Goal: Task Accomplishment & Management: Use online tool/utility

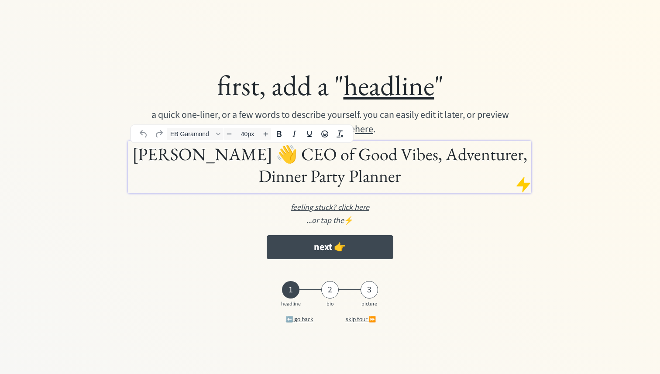
click at [303, 166] on h1 "Arjan ter Huurne 👋 CEO of Good Vibes, Adventurer, Dinner Party Planner" at bounding box center [329, 165] width 399 height 44
drag, startPoint x: 291, startPoint y: 158, endPoint x: 410, endPoint y: 176, distance: 120.6
click at [410, 176] on h1 "Arjan ter Huurne 👋 CEO of Good Vibes, Adventurer, Dinner Party Planner" at bounding box center [329, 165] width 399 height 44
click at [416, 183] on h1 "Arjan ter Huurne 👋 CEO of Good Vibes, Adventurer, Dinner Party Planner" at bounding box center [329, 165] width 399 height 44
click at [289, 158] on h1 "Arjan ter Huurne 👋 CEO of Good Vibes, Adventurer, Dinner Party Planner" at bounding box center [329, 165] width 399 height 44
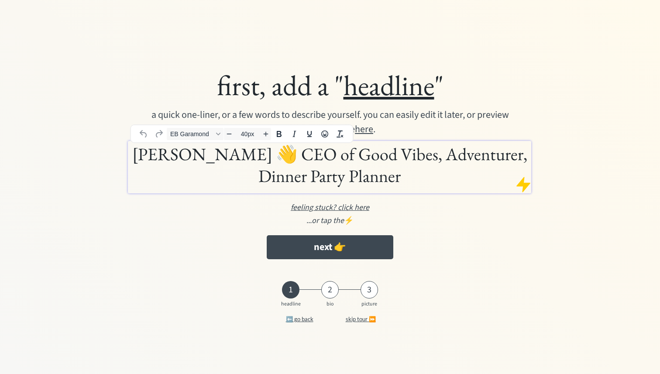
drag, startPoint x: 407, startPoint y: 180, endPoint x: 291, endPoint y: 160, distance: 117.9
click at [291, 160] on h1 "Arjan ter Huurne 👋 CEO of Good Vibes, Adventurer, Dinner Party Planner" at bounding box center [329, 165] width 399 height 44
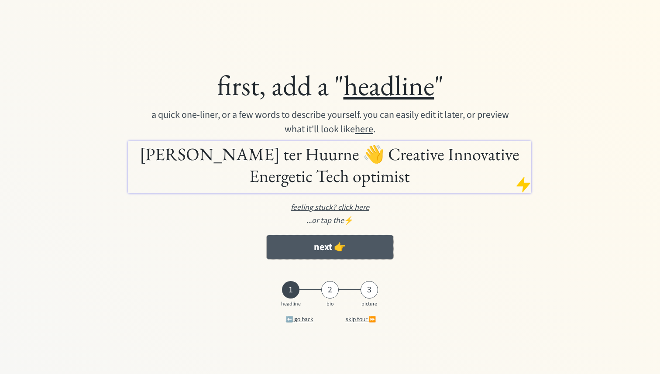
click at [360, 245] on button "next 👉" at bounding box center [330, 247] width 126 height 24
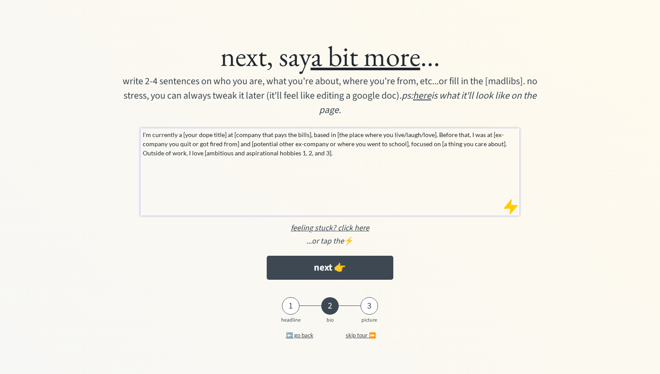
click at [421, 156] on p "I’m currently a [your dope title] at [company that pays the bills], based in [t…" at bounding box center [330, 144] width 375 height 28
click at [143, 134] on p "I’m currently a [your dope title] at [company that pays the bills], based in [t…" at bounding box center [330, 144] width 375 height 28
click at [177, 136] on p "I’m currently a [your dope title] at [company that pays the bills], based in [t…" at bounding box center [330, 144] width 375 height 28
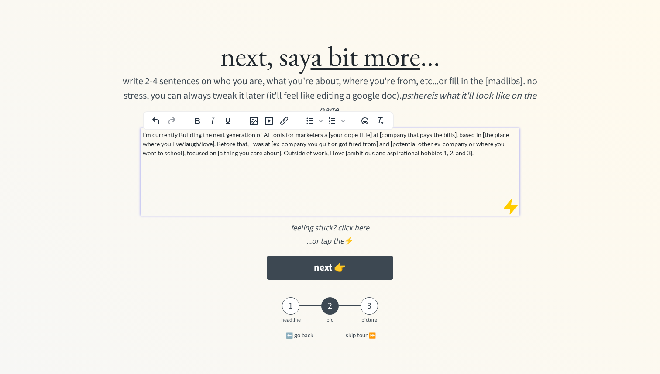
click at [182, 137] on p "I’m currently Building the next generation of AI tools for marketers a [your do…" at bounding box center [330, 144] width 375 height 28
click at [317, 135] on p "I’m currently building the next generation of AI tools for marketers a [your do…" at bounding box center [330, 144] width 375 height 28
click at [317, 132] on p "I’m currently building the next generation of AI tools for marketers a [your do…" at bounding box center [330, 144] width 375 height 28
click at [178, 136] on p "I’m currently building the next generation of AI tools for marketers a [your do…" at bounding box center [330, 144] width 375 height 28
click at [319, 134] on p "I’m currently building the next generation of AI tools for marketers a [your do…" at bounding box center [330, 144] width 375 height 28
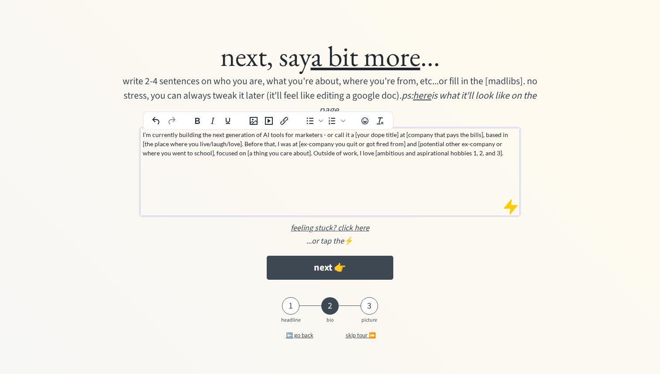
click at [175, 137] on p "I’m currently building the next generation of AI tools for marketers - or call …" at bounding box center [330, 144] width 375 height 28
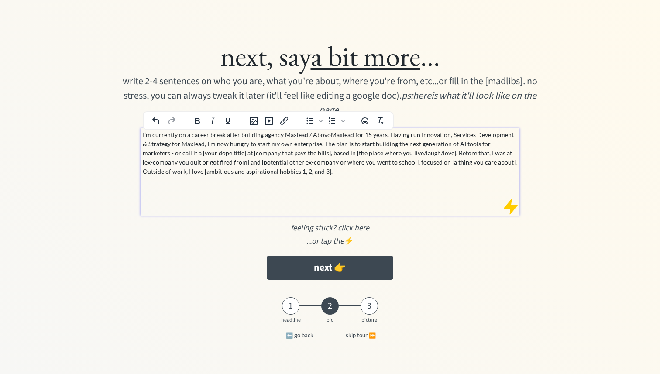
click at [508, 145] on p "I’m currently on a career break after building agency Maxlead / AbovoMaxlead fo…" at bounding box center [330, 153] width 375 height 46
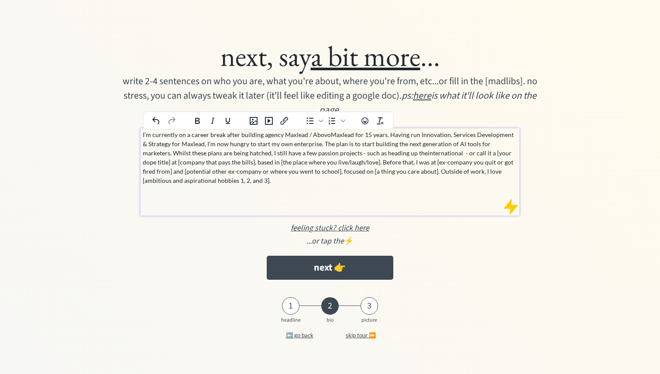
click at [392, 155] on p "I’m currently on a career break after building agency Maxlead / AbovoMaxlead fo…" at bounding box center [330, 157] width 375 height 55
click at [429, 152] on p "I’m currently on a career break after building agency Maxlead / AbovoMaxlead fo…" at bounding box center [330, 157] width 375 height 55
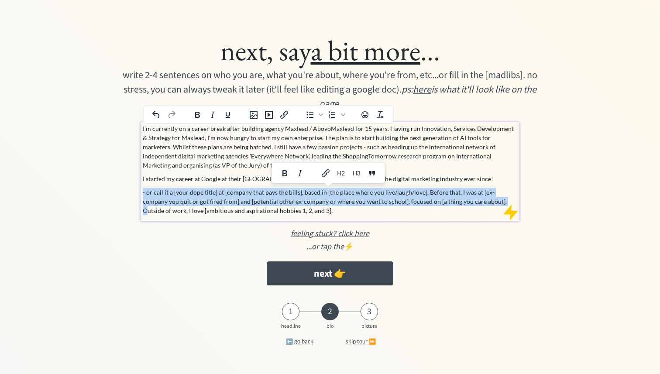
drag, startPoint x: 474, startPoint y: 202, endPoint x: 134, endPoint y: 190, distance: 340.7
click at [134, 190] on div "next, say a bit more ... write 2-4 sentences on who you are, what you're about,…" at bounding box center [330, 159] width 514 height 262
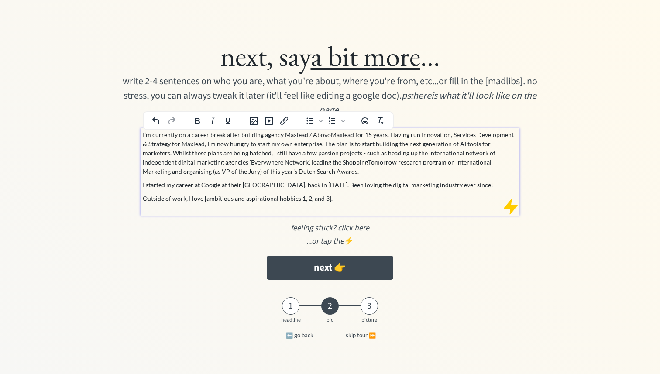
click at [144, 185] on p "I started my career at Google at their [GEOGRAPHIC_DATA], back in [DATE]. Been …" at bounding box center [330, 184] width 375 height 9
drag, startPoint x: 338, startPoint y: 199, endPoint x: 204, endPoint y: 202, distance: 133.6
click at [204, 201] on p "Outside of work, I love [ambitious and aspirational hobbies 1, 2, and 3]." at bounding box center [330, 198] width 375 height 9
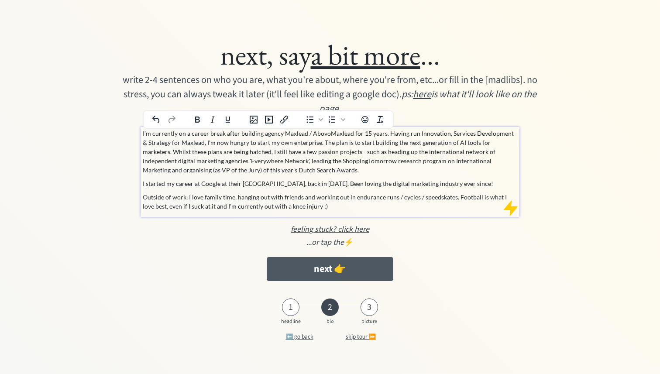
click at [343, 268] on button "next 👉" at bounding box center [330, 269] width 126 height 24
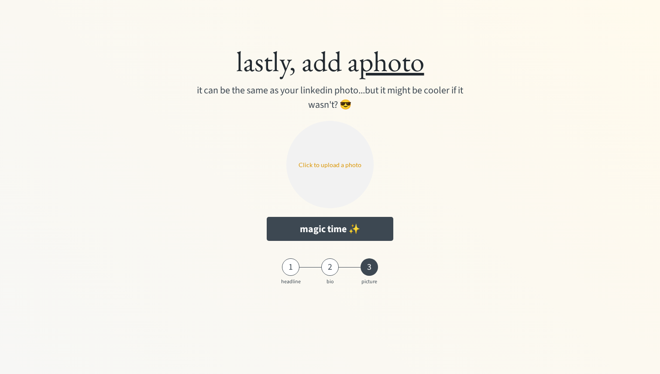
click at [339, 172] on input "file" at bounding box center [329, 164] width 87 height 87
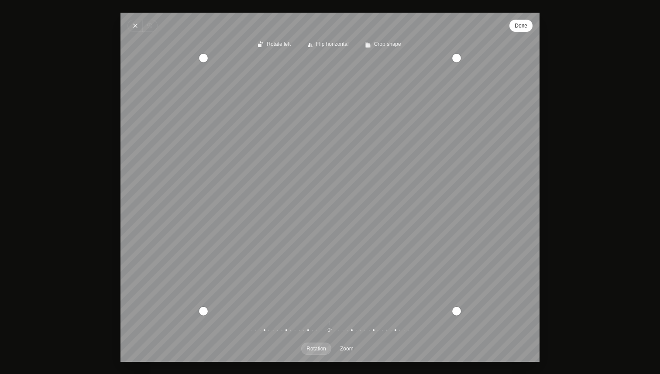
drag, startPoint x: 428, startPoint y: 209, endPoint x: 467, endPoint y: 230, distance: 44.4
click at [467, 230] on div "Recenter" at bounding box center [329, 184] width 405 height 253
drag, startPoint x: 405, startPoint y: 188, endPoint x: 405, endPoint y: 193, distance: 4.4
click at [405, 193] on div "Recenter" at bounding box center [329, 184] width 405 height 253
click at [519, 29] on span "Done" at bounding box center [521, 26] width 13 height 10
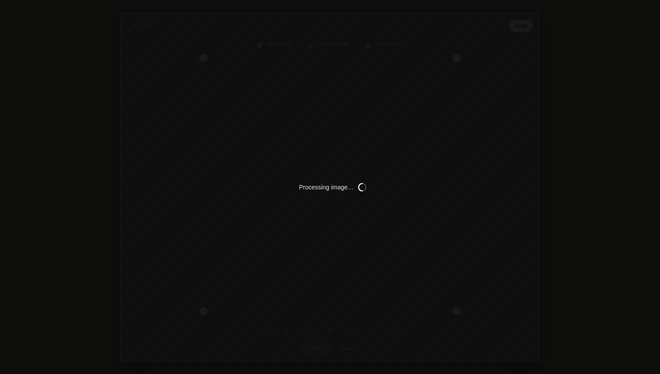
type input "C:\fakepath\Cospirit Aldi Color by DreamArtMedia-14.png"
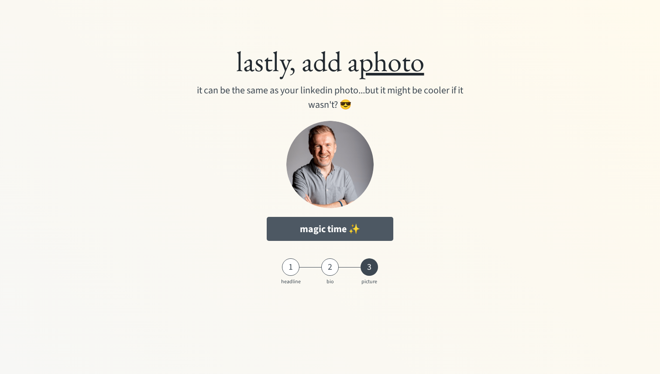
click at [372, 236] on button "magic time ✨" at bounding box center [330, 229] width 126 height 24
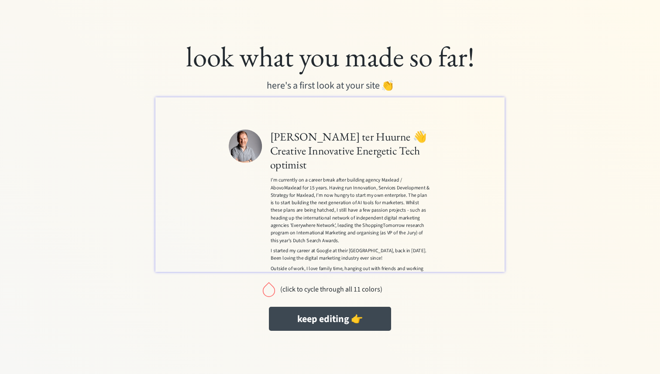
click at [611, 298] on div "Arjan ter Huurne 👋 Creative Innovative Energetic Tech optimist I’m currently on…" at bounding box center [428, 268] width 546 height 342
click at [268, 290] on div at bounding box center [268, 289] width 17 height 17
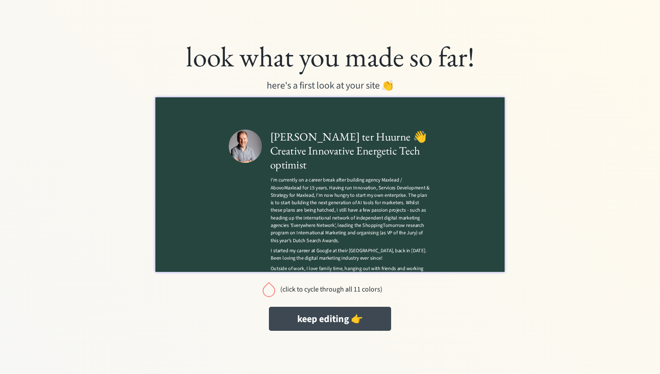
click at [268, 291] on div at bounding box center [268, 289] width 17 height 17
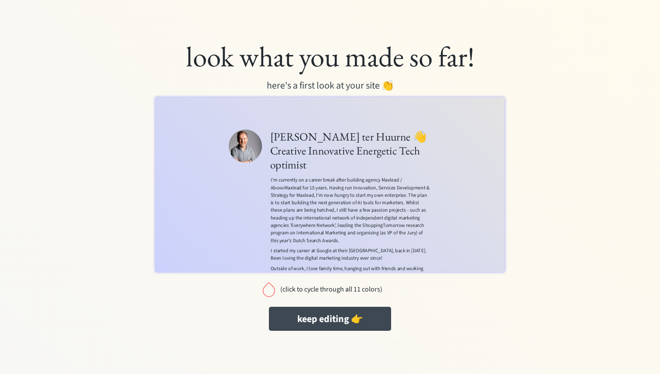
click at [268, 291] on div at bounding box center [268, 289] width 17 height 17
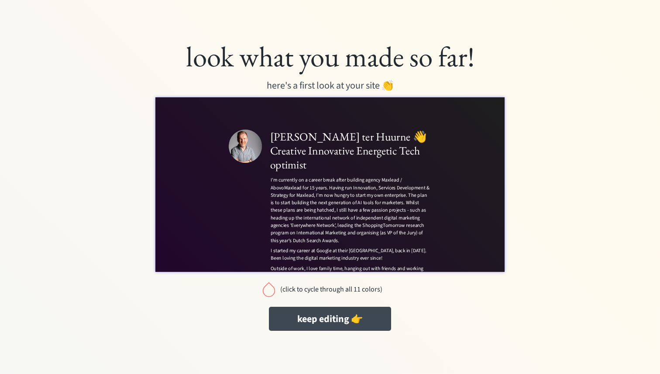
click at [268, 291] on div at bounding box center [268, 289] width 17 height 17
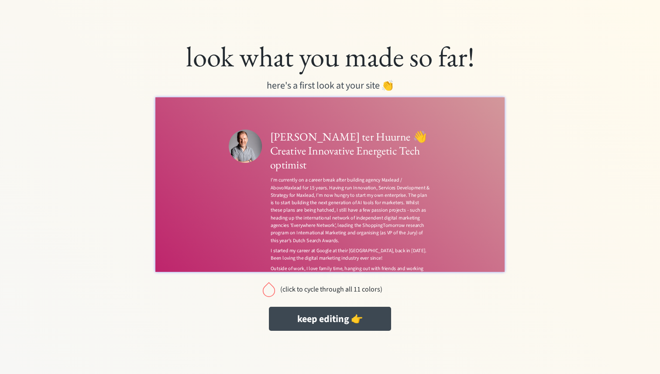
click at [268, 291] on div at bounding box center [268, 289] width 17 height 17
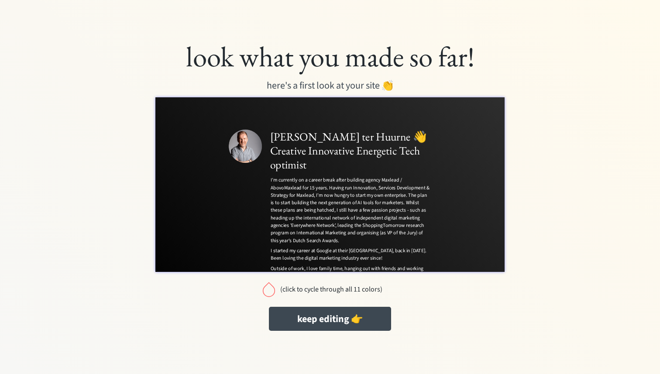
click at [268, 291] on div at bounding box center [268, 289] width 17 height 17
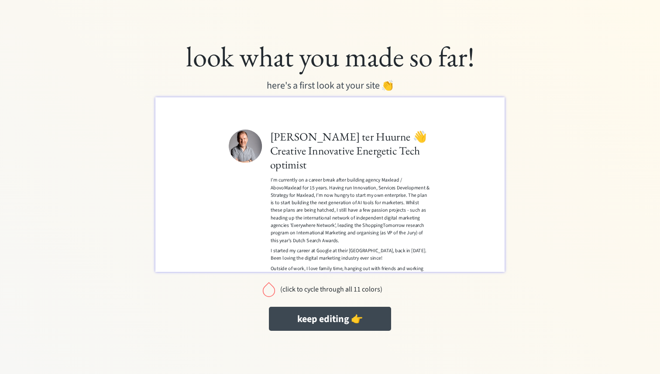
click at [268, 291] on div at bounding box center [268, 289] width 17 height 17
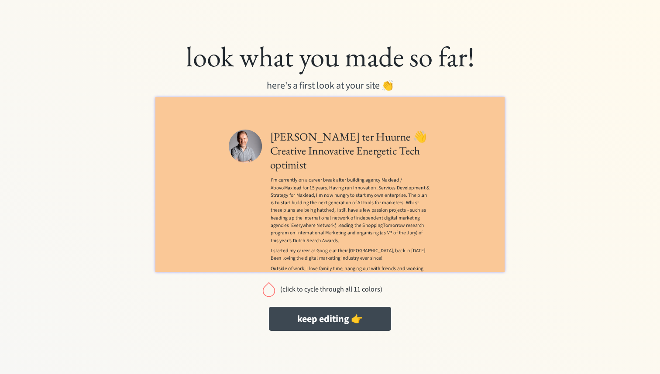
click at [268, 291] on div at bounding box center [268, 289] width 17 height 17
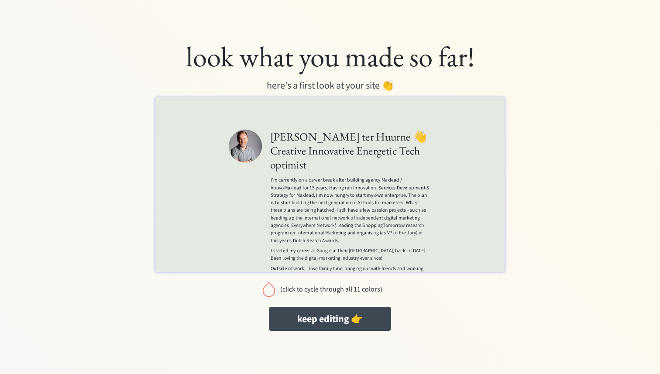
click at [268, 291] on div at bounding box center [268, 289] width 17 height 17
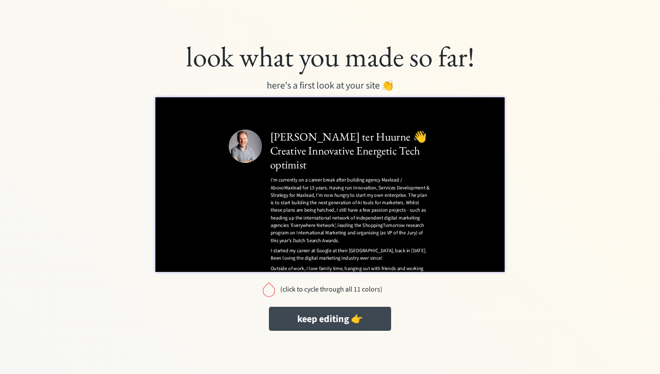
click at [268, 291] on div at bounding box center [268, 289] width 17 height 17
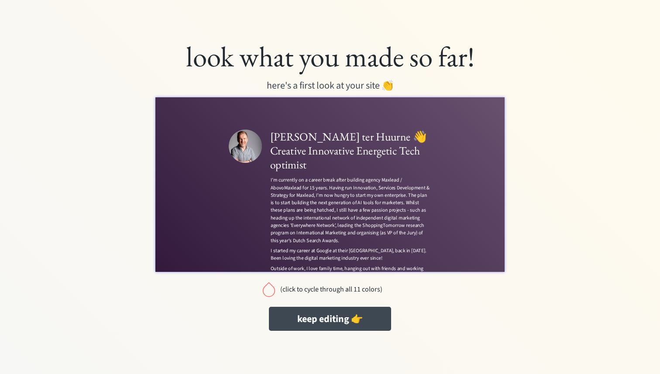
click at [268, 291] on div at bounding box center [268, 289] width 17 height 17
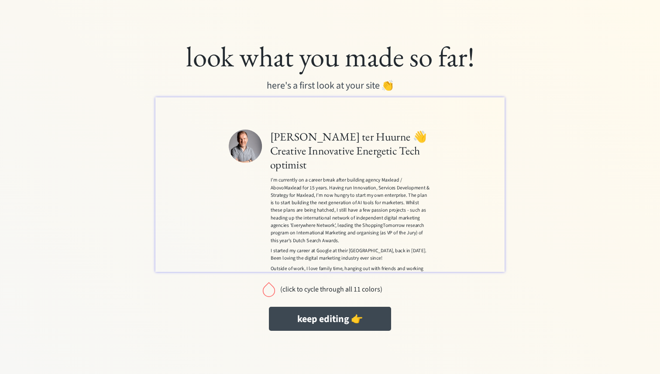
click at [268, 291] on div at bounding box center [268, 289] width 17 height 17
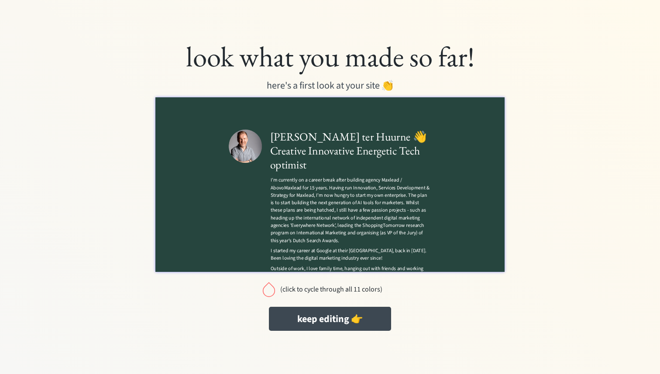
click at [268, 291] on div at bounding box center [268, 289] width 17 height 17
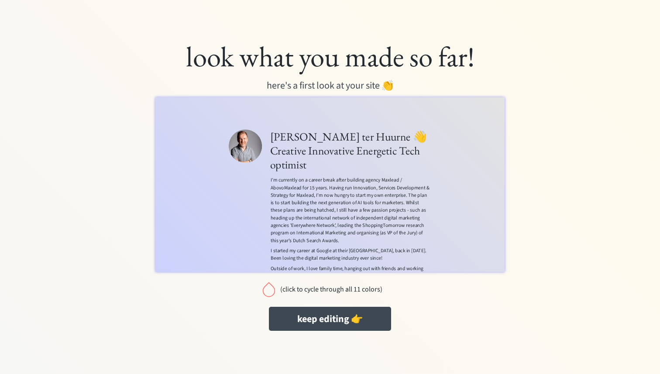
click at [268, 291] on div at bounding box center [268, 289] width 17 height 17
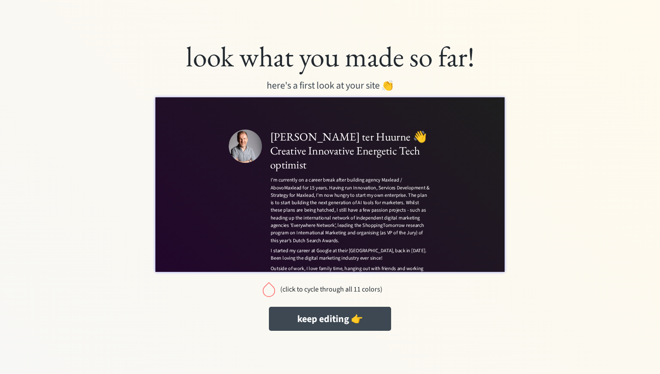
click at [268, 291] on div at bounding box center [268, 289] width 17 height 17
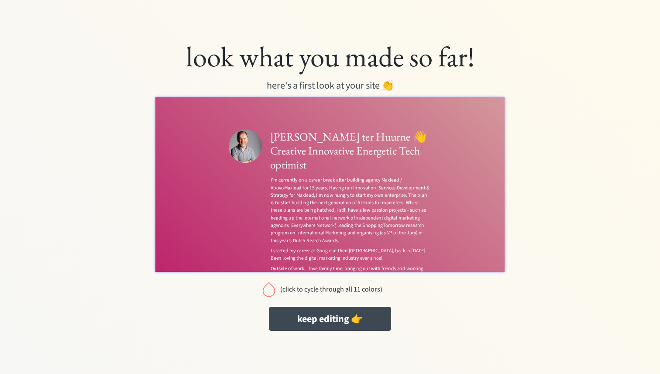
click at [268, 291] on div at bounding box center [268, 289] width 17 height 17
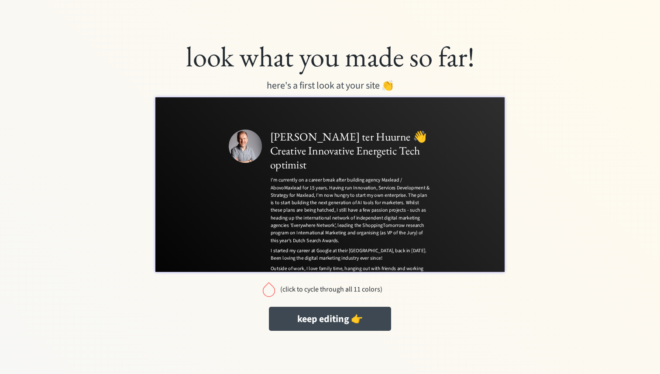
click at [268, 291] on div at bounding box center [268, 289] width 17 height 17
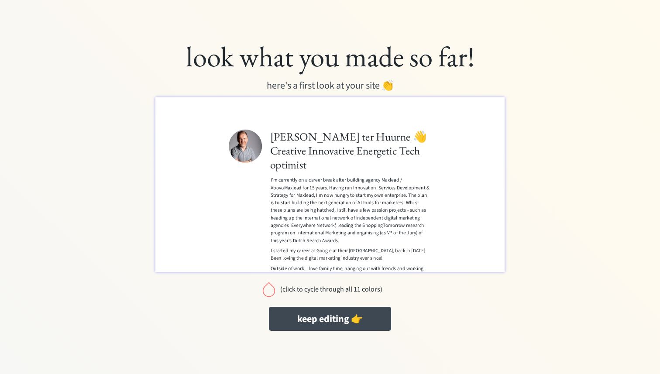
click at [268, 291] on div at bounding box center [268, 289] width 17 height 17
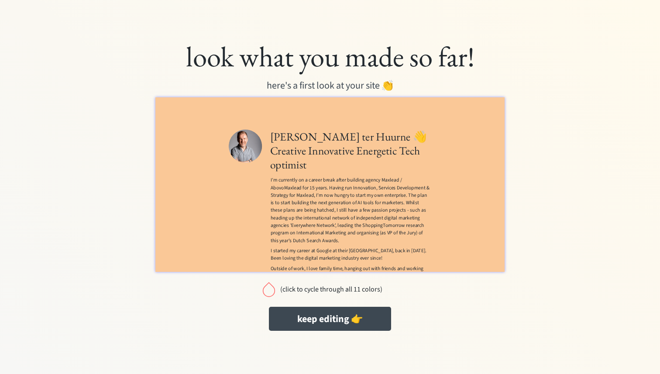
click at [268, 291] on div at bounding box center [268, 289] width 17 height 17
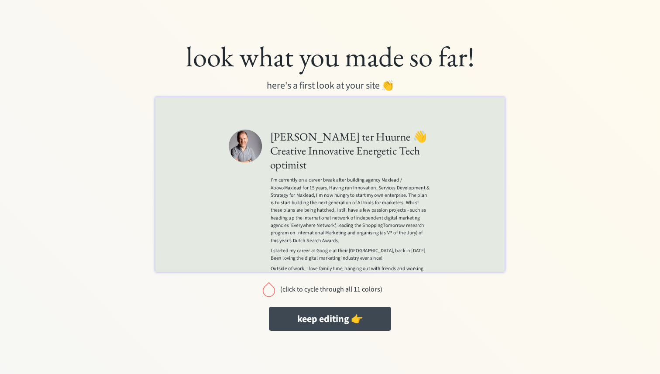
click at [268, 291] on div at bounding box center [268, 289] width 17 height 17
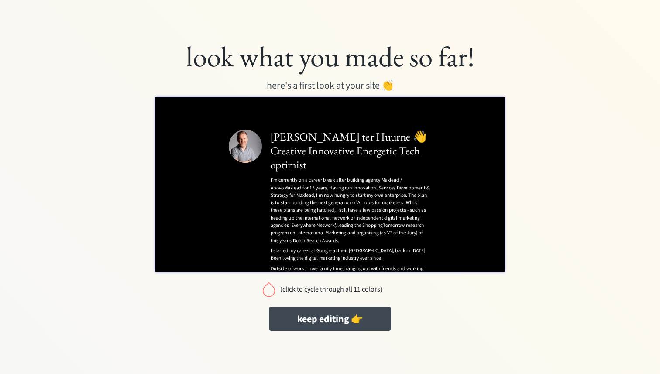
click at [268, 291] on div at bounding box center [268, 289] width 17 height 17
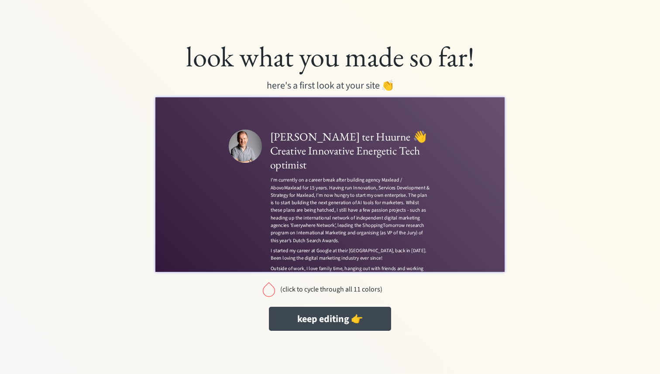
click at [268, 291] on div at bounding box center [268, 289] width 17 height 17
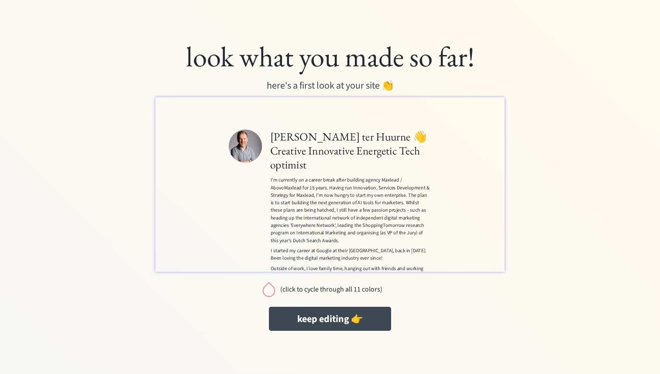
click at [268, 291] on div at bounding box center [268, 289] width 17 height 17
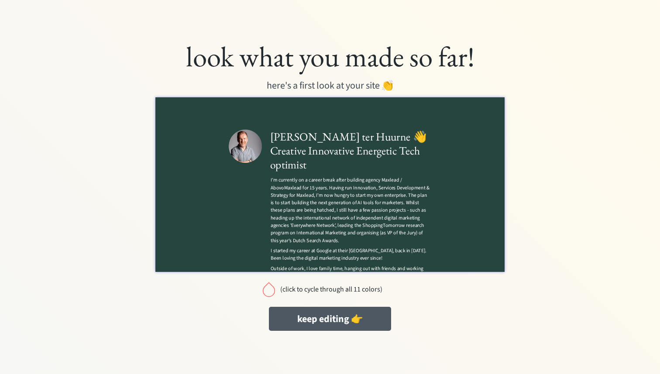
click at [301, 324] on button "keep editing 👉" at bounding box center [330, 319] width 122 height 24
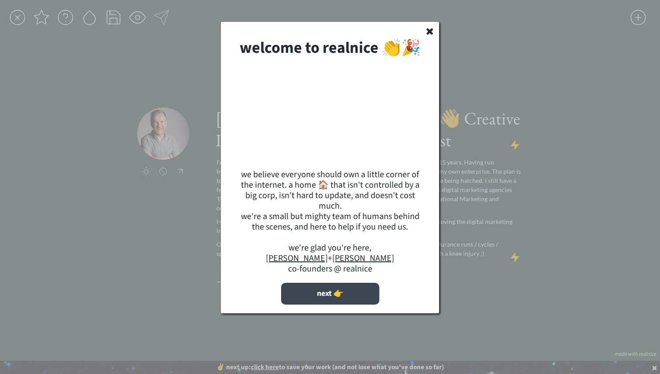
click at [360, 289] on button "next 👉" at bounding box center [330, 294] width 98 height 22
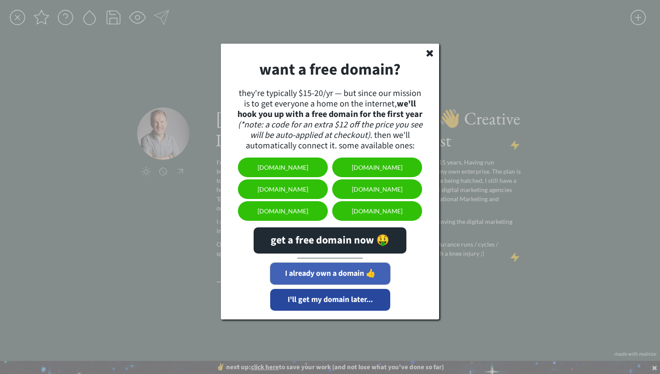
click at [355, 276] on button "I already own a domain 👍" at bounding box center [330, 274] width 120 height 22
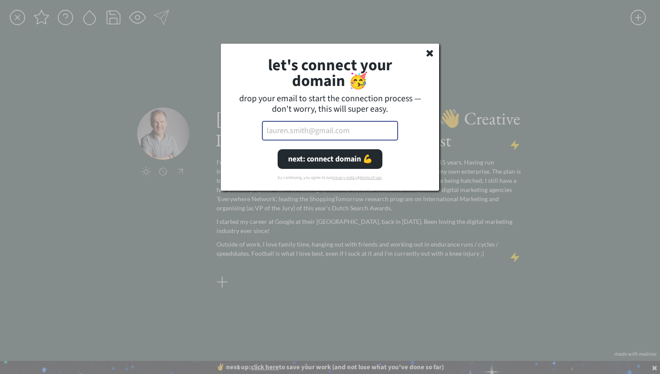
click at [357, 137] on input "email" at bounding box center [330, 131] width 136 height 20
type input "[EMAIL_ADDRESS][DOMAIN_NAME]"
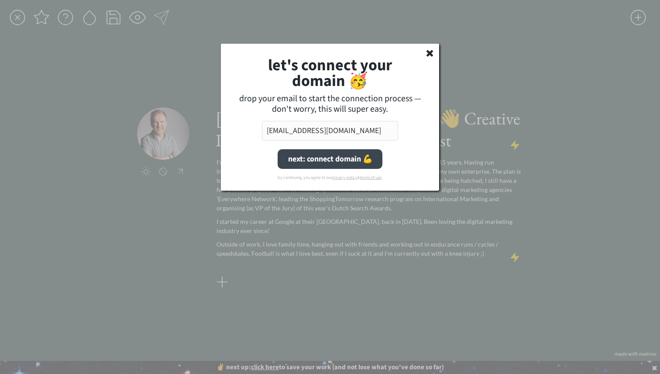
click at [351, 165] on button "next: connect domain 💪" at bounding box center [330, 159] width 105 height 20
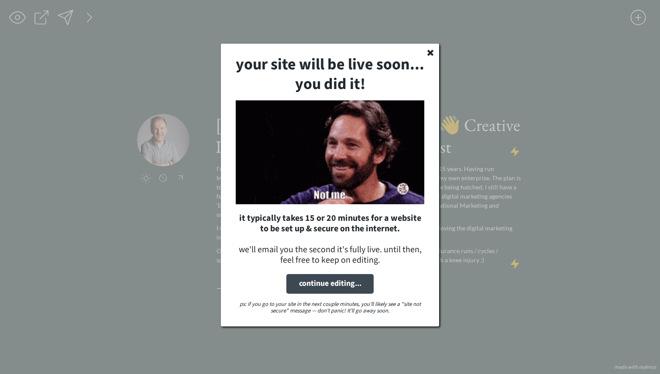
click at [394, 272] on div "your site will be live soon... you did it! it typically takes 15 or 20 minutes …" at bounding box center [330, 185] width 218 height 283
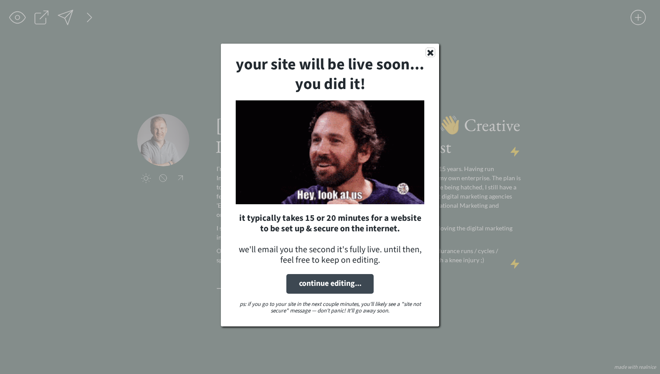
click at [428, 54] on use at bounding box center [430, 53] width 6 height 6
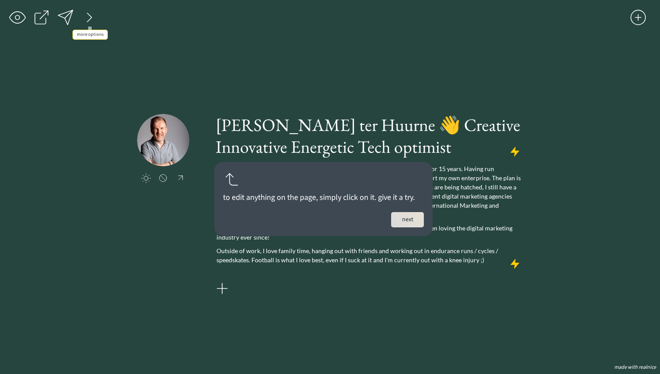
click at [87, 19] on div at bounding box center [89, 17] width 17 height 17
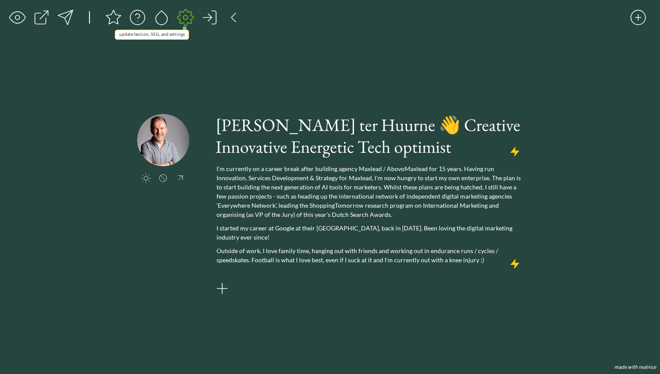
click at [186, 19] on div at bounding box center [185, 17] width 17 height 17
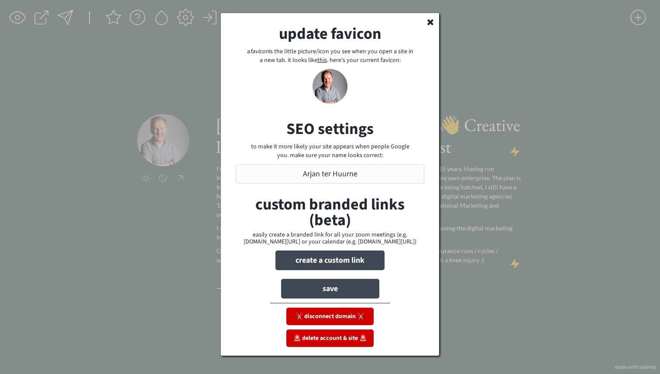
click at [342, 220] on strong "custom branded links (beta)" at bounding box center [331, 212] width 152 height 38
click at [433, 24] on use at bounding box center [430, 22] width 6 height 6
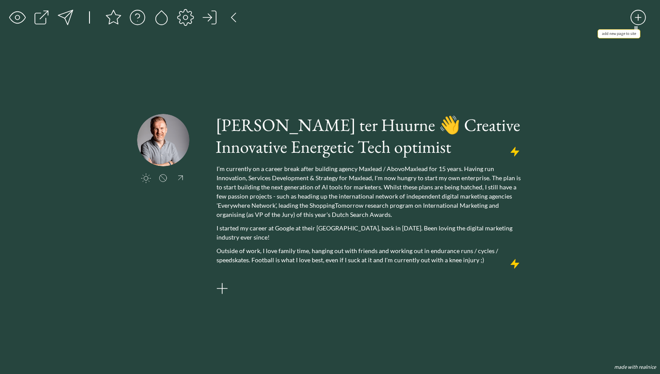
click at [639, 21] on div at bounding box center [638, 17] width 17 height 17
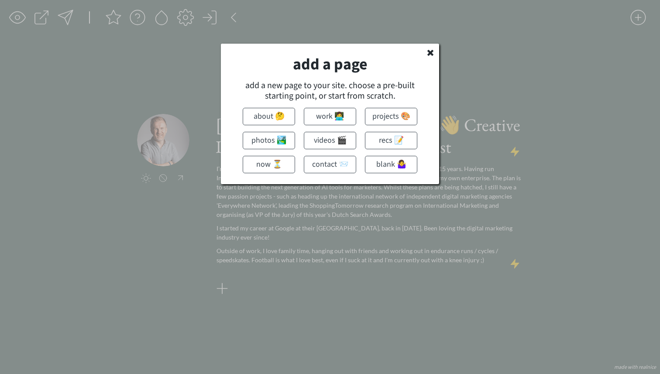
click at [431, 52] on use at bounding box center [430, 53] width 6 height 6
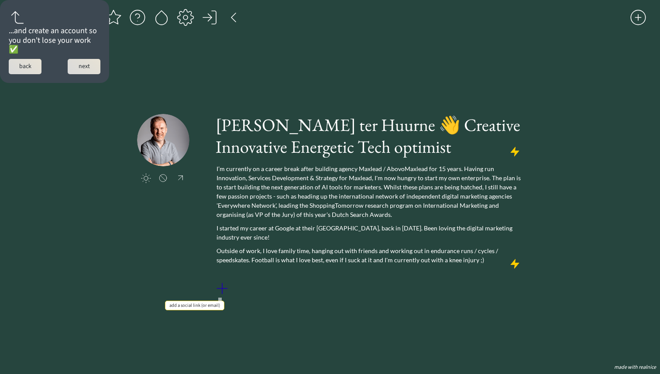
click at [223, 288] on div at bounding box center [221, 288] width 17 height 17
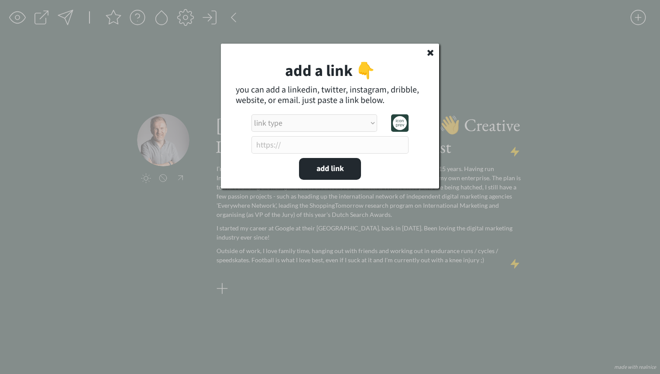
click at [320, 128] on select "link type apple music apple podcasts beehiiv behance bluesky calendar discord d…" at bounding box center [314, 122] width 126 height 17
select select ""linkedin""
click at [251, 114] on select "link type apple music apple podcasts beehiiv behance bluesky calendar discord d…" at bounding box center [314, 122] width 126 height 17
click at [317, 148] on input "input" at bounding box center [329, 144] width 157 height 17
click at [337, 148] on input "input" at bounding box center [329, 144] width 157 height 17
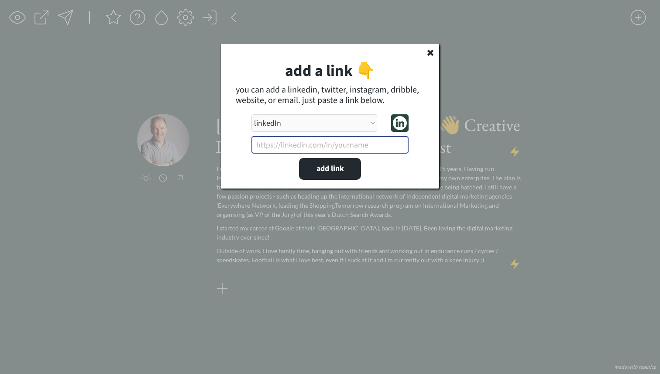
click at [342, 147] on input "input" at bounding box center [329, 144] width 157 height 17
paste input "Building the next generation of AI tools for marketers"
type input "Building the next generation of AI tools for marketers"
click at [321, 146] on input "input" at bounding box center [329, 144] width 157 height 17
paste input "[URL][DOMAIN_NAME]"
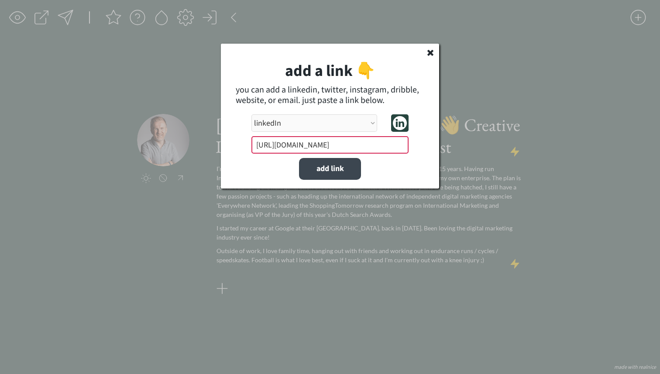
type input "[URL][DOMAIN_NAME]"
click at [331, 171] on button "add link" at bounding box center [330, 169] width 62 height 22
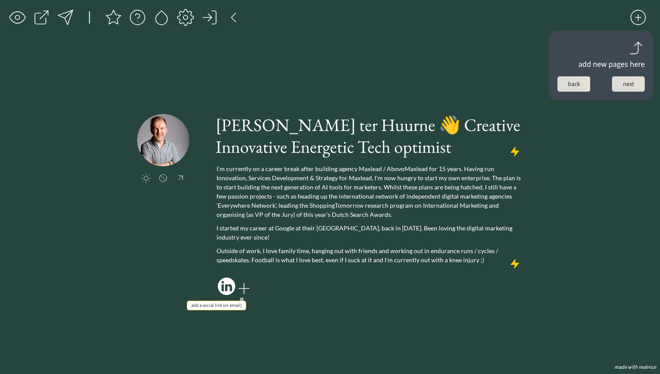
click at [245, 289] on div at bounding box center [243, 288] width 17 height 17
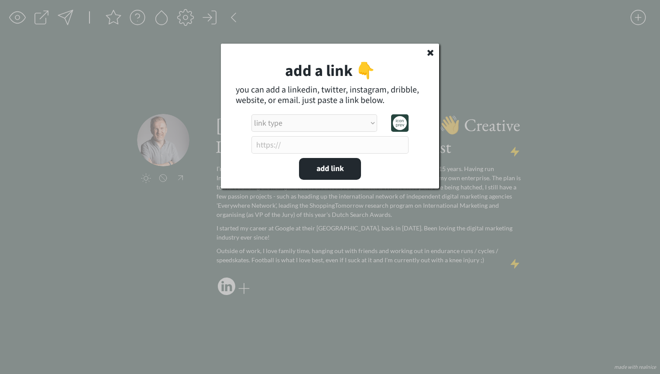
click at [370, 127] on select "link type apple music apple podcasts beehiiv behance bluesky calendar discord d…" at bounding box center [314, 122] width 126 height 17
select select ""facebook""
click at [251, 114] on select "link type apple music apple podcasts beehiiv behance bluesky calendar discord d…" at bounding box center [314, 122] width 126 height 17
click at [320, 144] on input "input" at bounding box center [329, 144] width 157 height 17
paste input "[URL][DOMAIN_NAME]"
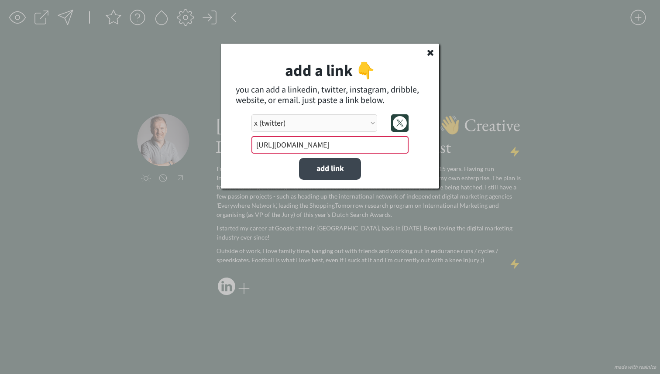
type input "[URL][DOMAIN_NAME]"
click at [326, 166] on button "add link" at bounding box center [330, 169] width 62 height 22
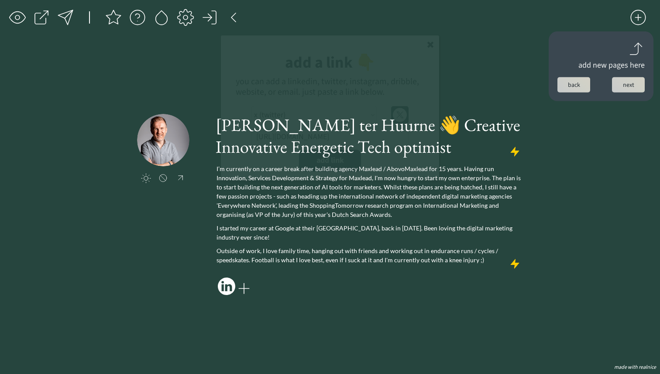
select select ""PLACEHOLDER_1427118222253""
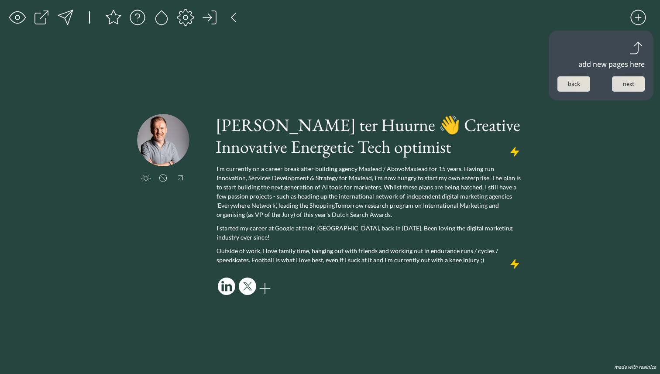
click at [626, 82] on button "next" at bounding box center [628, 83] width 33 height 15
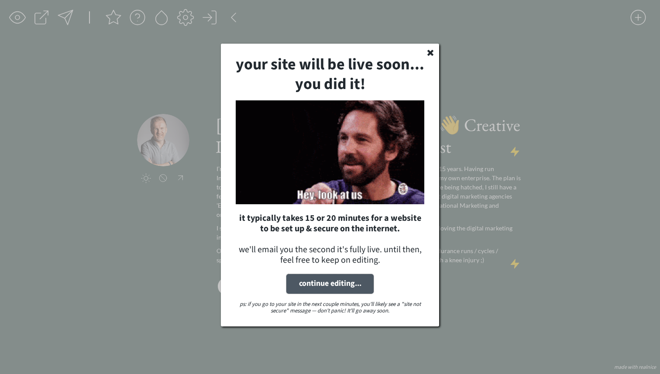
click at [337, 289] on button "continue editing..." at bounding box center [329, 284] width 87 height 20
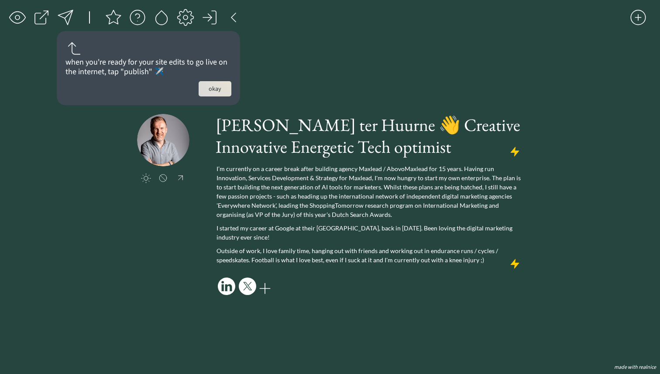
click at [217, 86] on button "okay" at bounding box center [215, 88] width 33 height 15
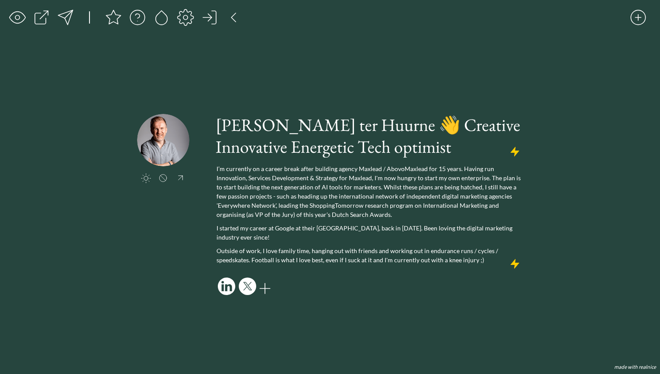
click at [71, 14] on div at bounding box center [65, 17] width 17 height 17
click at [67, 19] on div at bounding box center [65, 17] width 17 height 17
